Goal: Communication & Community: Ask a question

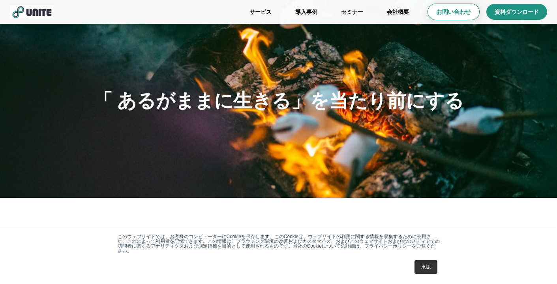
click at [467, 15] on p "お問い合わせ" at bounding box center [454, 12] width 35 height 8
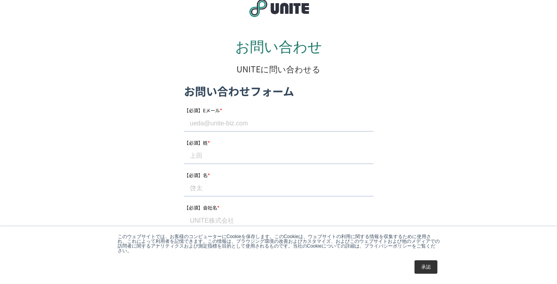
scroll to position [55, 0]
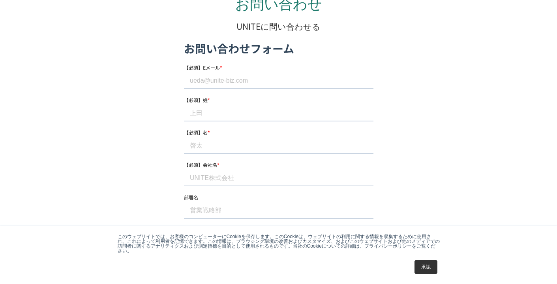
click at [258, 86] on input "【必須】Eメール *" at bounding box center [279, 81] width 190 height 16
type input "[PERSON_NAME][EMAIL_ADDRESS][DOMAIN_NAME]"
click at [252, 107] on input "【必須】姓 *" at bounding box center [279, 113] width 190 height 16
type input "[PERSON_NAME]"
click at [241, 156] on form "お問い合わせフォーム 【必須】Eメール * [PERSON_NAME][EMAIL_ADDRESS][DOMAIN_NAME] 【必須】姓 * [PERSON…" at bounding box center [279, 270] width 190 height 460
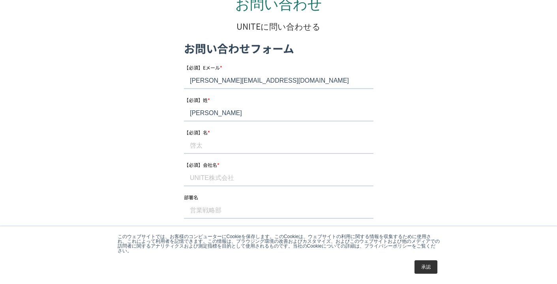
click at [241, 153] on input "【必須】名 *" at bounding box center [279, 145] width 190 height 16
type input "[PERSON_NAME]"
click at [241, 181] on input "【必須】会社名 *" at bounding box center [279, 178] width 190 height 16
type input "株式会社スマートリサーチ"
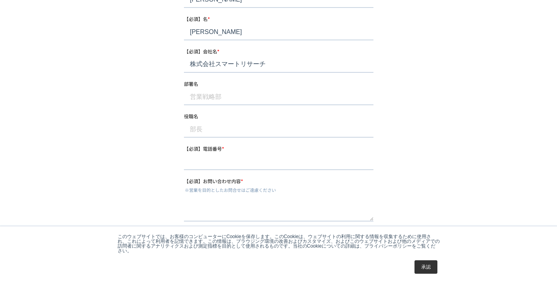
scroll to position [173, 0]
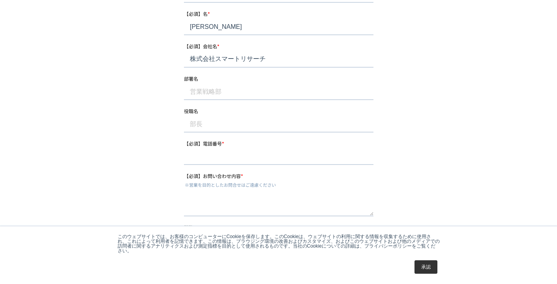
click at [245, 96] on input "部署名" at bounding box center [279, 92] width 190 height 16
type input "リサーチ事業部"
click at [244, 150] on input "【必須】電話番号 *" at bounding box center [279, 157] width 190 height 16
type input "[PHONE_NUMBER]"
click at [240, 190] on textarea "【必須】お問い合わせ内容 *" at bounding box center [279, 203] width 190 height 26
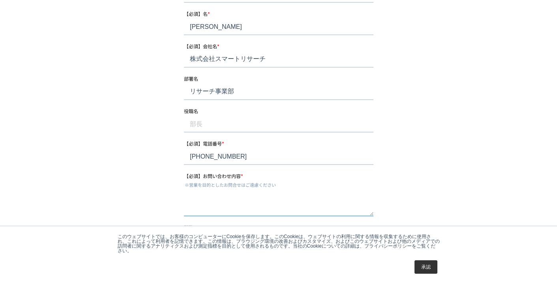
paste textarea "loremips。 dolorsitametconse。 adi、4604el SEDdoeiusmodt incididuntutlaboreetdolor…"
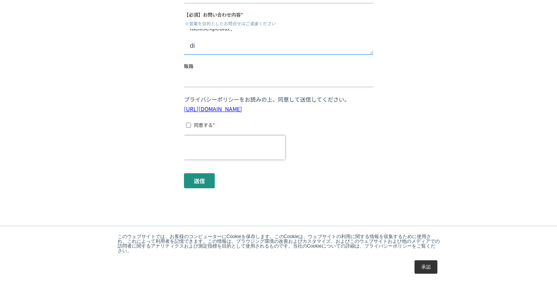
scroll to position [351, 0]
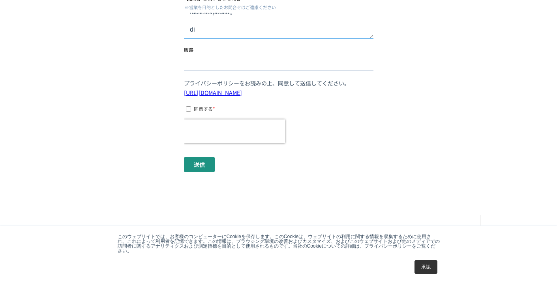
type textarea "loremips。 dolorsitametconse。 adi、4604el SEDdoeiusmodt incididuntutlaboreetdolor…"
click at [189, 108] on input "同意する *" at bounding box center [188, 108] width 5 height 5
checkbox input "true"
click at [201, 162] on input "送信" at bounding box center [199, 164] width 31 height 15
